Goal: Information Seeking & Learning: Learn about a topic

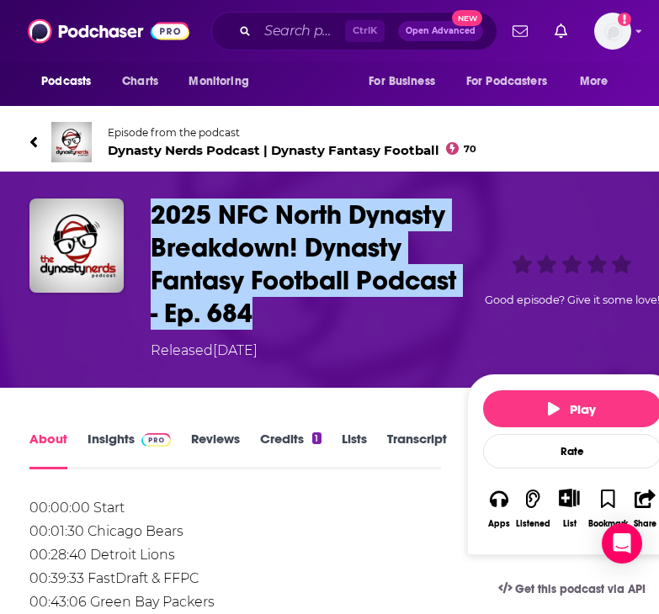
scroll to position [1, 0]
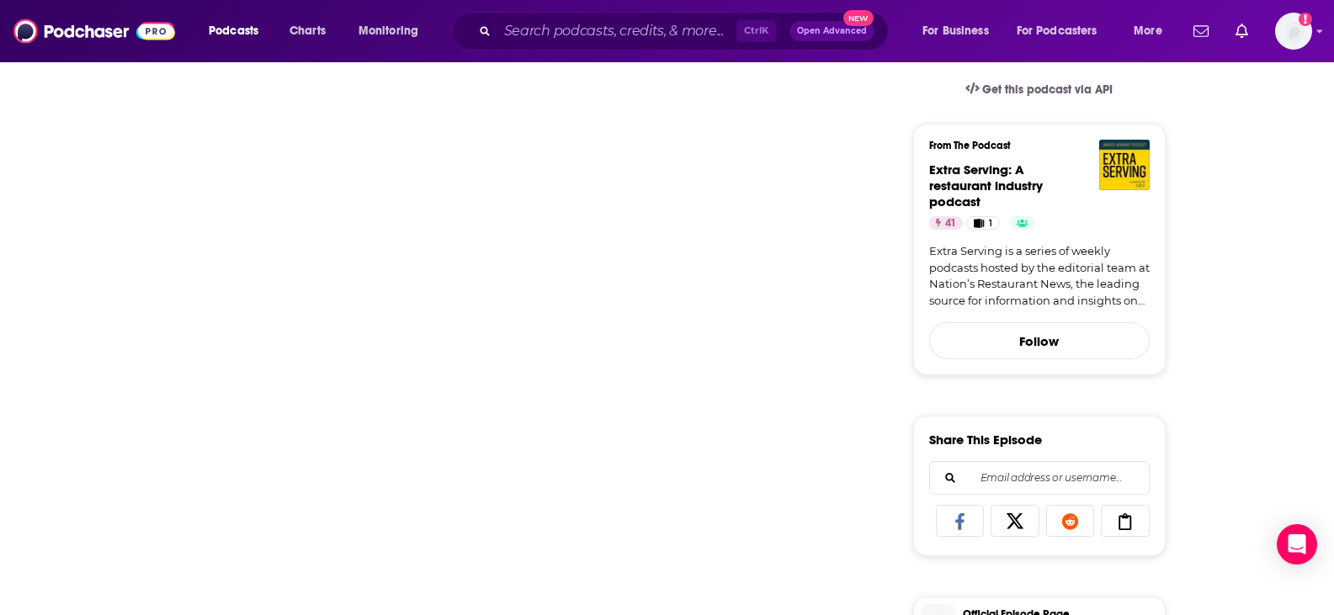
scroll to position [437, 0]
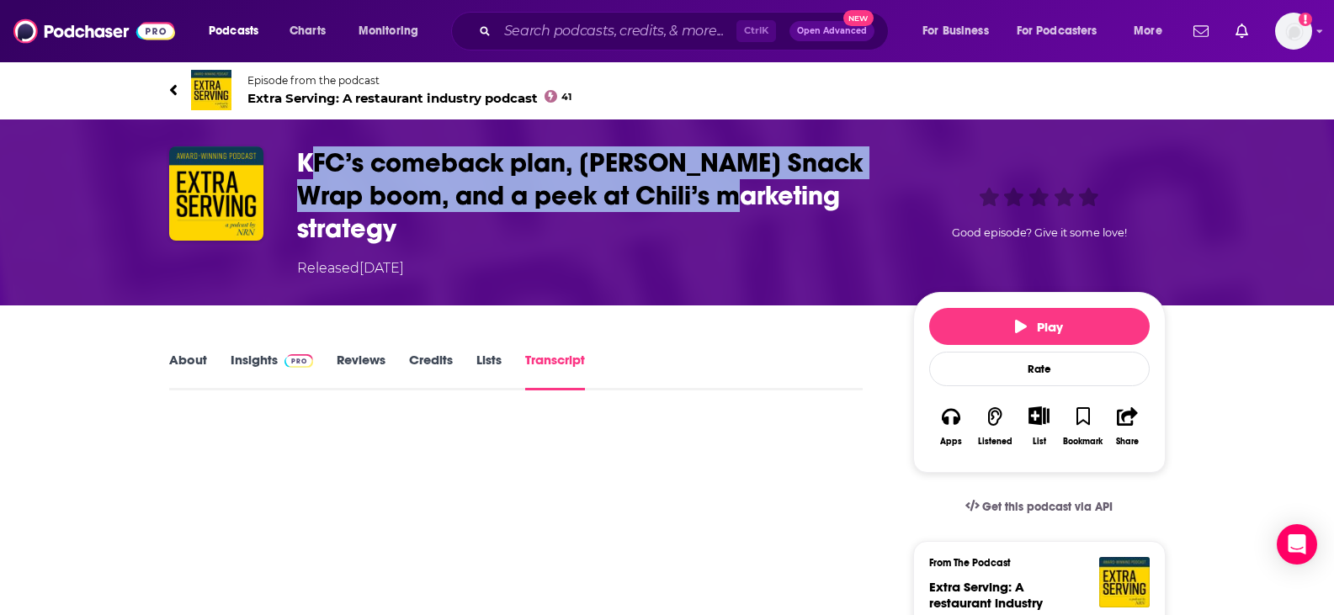
drag, startPoint x: 314, startPoint y: 170, endPoint x: 722, endPoint y: 199, distance: 409.3
click at [722, 199] on h3 "KFC’s comeback plan, [PERSON_NAME] Snack Wrap boom, and a peek at Chili’s marke…" at bounding box center [591, 195] width 589 height 98
click at [482, 183] on h3 "KFC’s comeback plan, [PERSON_NAME] Snack Wrap boom, and a peek at Chili’s marke…" at bounding box center [591, 195] width 589 height 98
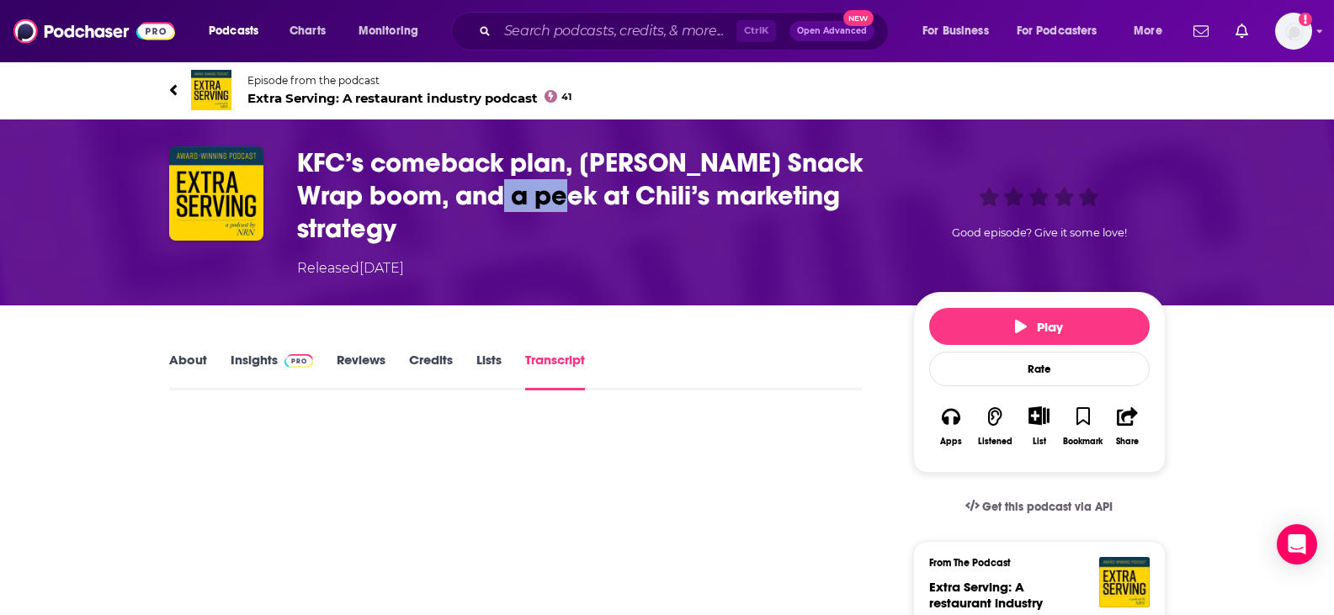
click at [482, 183] on h3 "KFC’s comeback plan, [PERSON_NAME] Snack Wrap boom, and a peek at Chili’s marke…" at bounding box center [591, 195] width 589 height 98
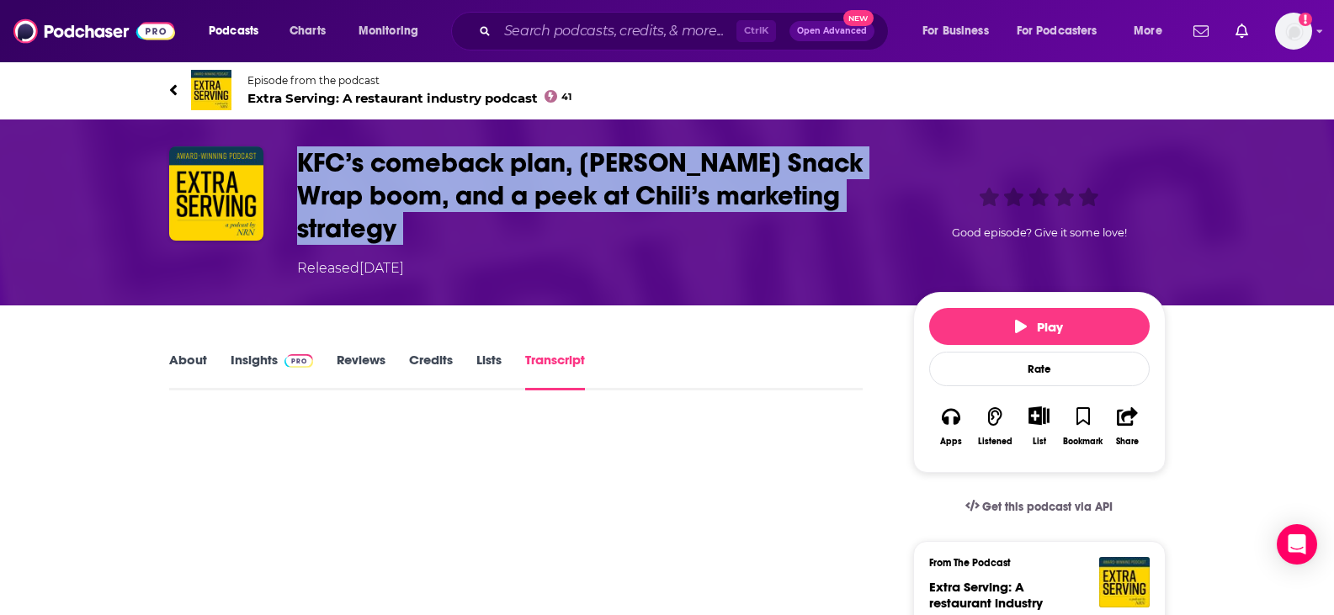
click at [482, 183] on h3 "KFC’s comeback plan, [PERSON_NAME] Snack Wrap boom, and a peek at Chili’s marke…" at bounding box center [591, 195] width 589 height 98
click at [190, 352] on link "About" at bounding box center [188, 371] width 38 height 39
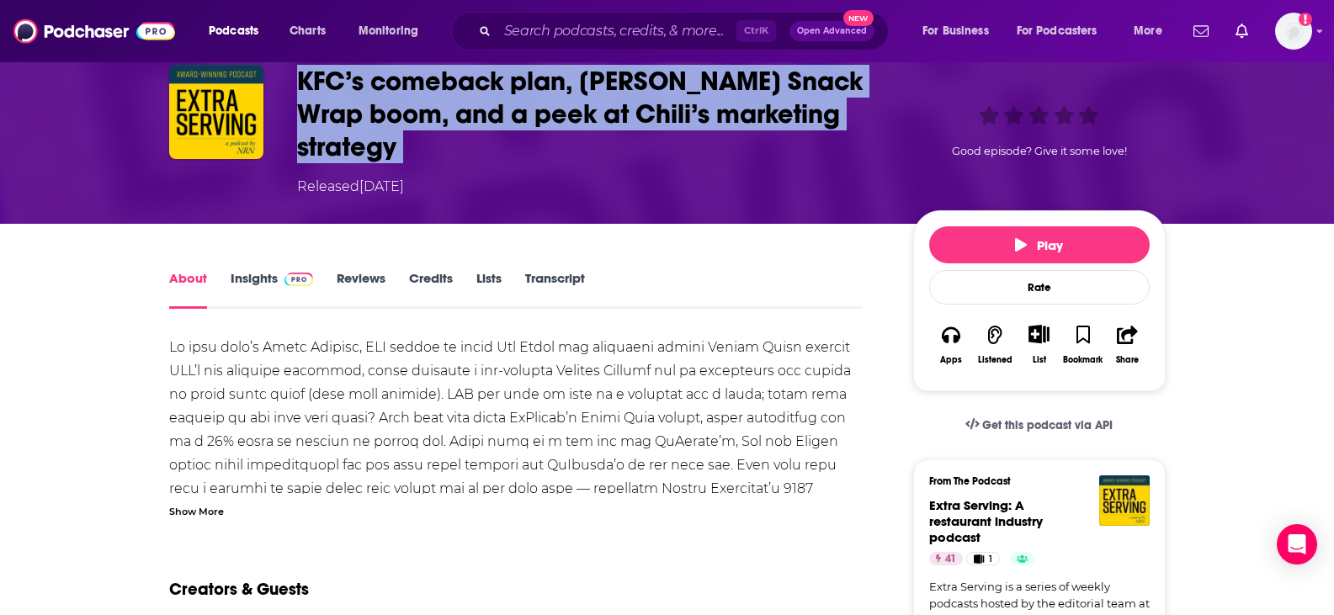
scroll to position [85, 0]
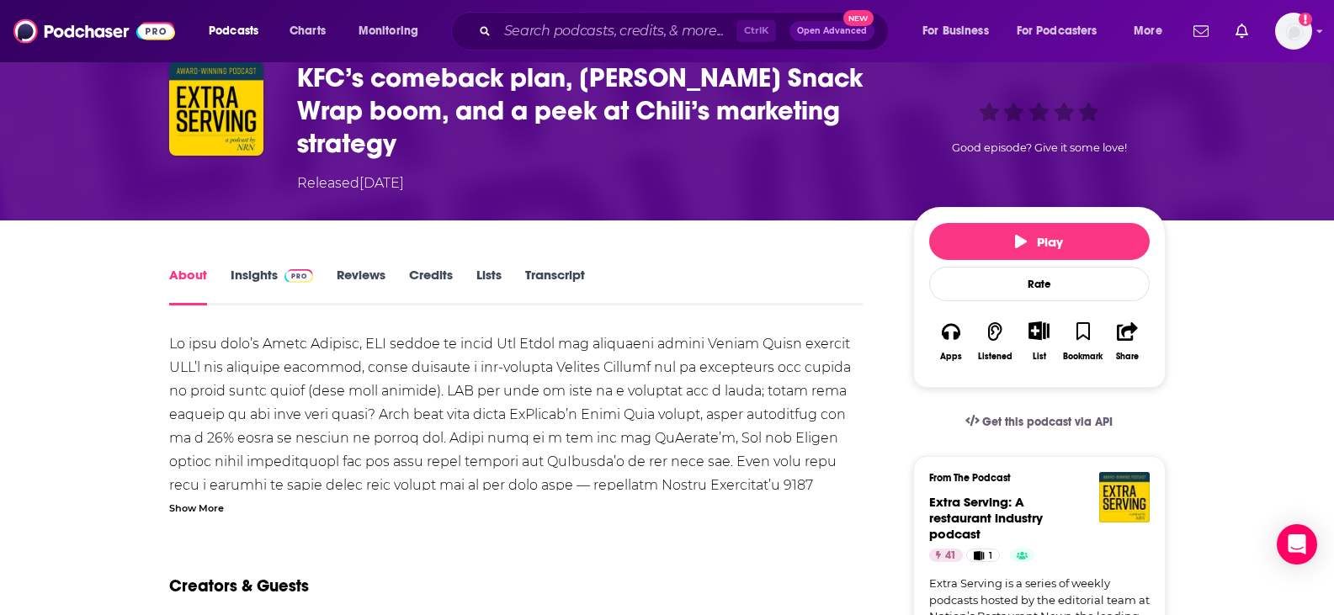
click at [186, 499] on div "Show More" at bounding box center [196, 507] width 55 height 16
